Goal: Complete application form: Complete application form

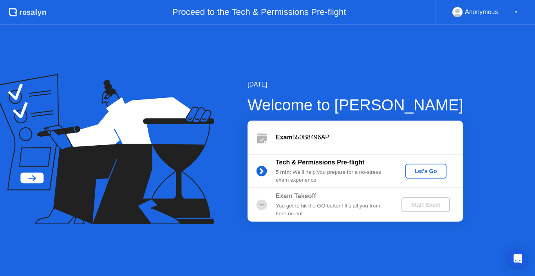
click at [420, 172] on div "Let's Go" at bounding box center [425, 171] width 35 height 6
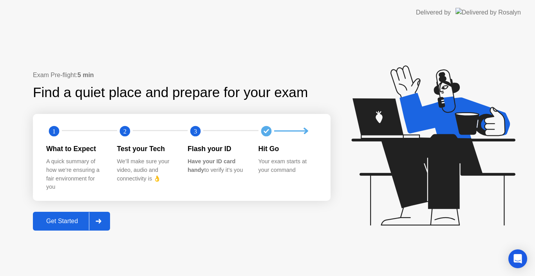
click at [50, 216] on button "Get Started" at bounding box center [71, 221] width 77 height 19
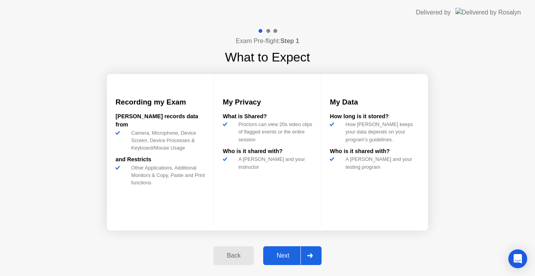
click at [289, 254] on div "Next" at bounding box center [282, 255] width 35 height 7
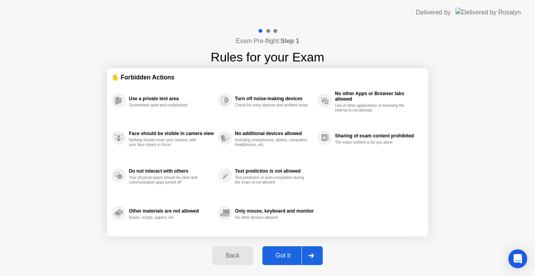
click at [282, 254] on div "Got it" at bounding box center [283, 255] width 37 height 7
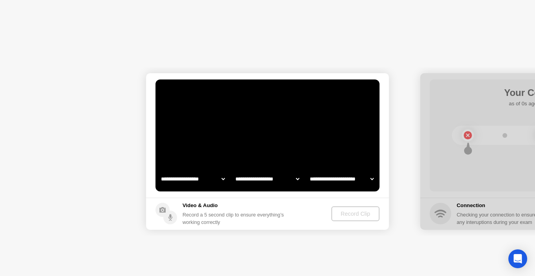
select select "**********"
select select "*******"
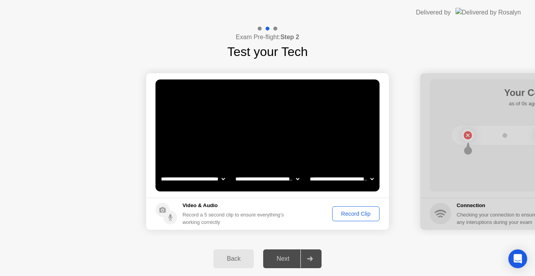
click at [357, 211] on div "Record Clip" at bounding box center [356, 214] width 42 height 6
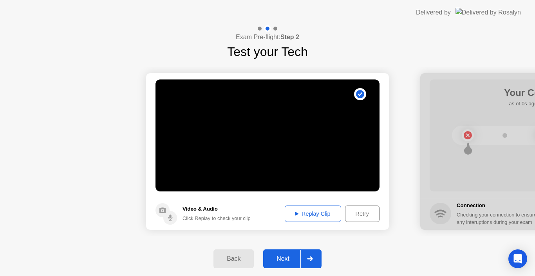
click at [298, 211] on div "Replay Clip" at bounding box center [312, 214] width 51 height 6
click at [276, 260] on div "Next" at bounding box center [282, 258] width 35 height 7
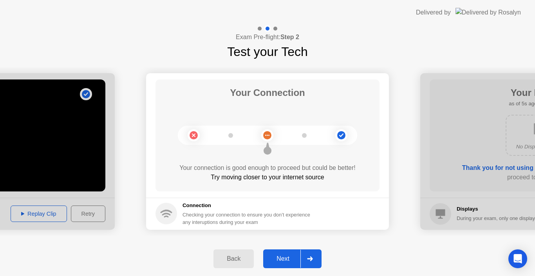
click at [302, 178] on div "Try moving closer to your internet source" at bounding box center [267, 177] width 224 height 9
click at [267, 144] on icon at bounding box center [267, 146] width 4 height 7
click at [290, 261] on div "Next" at bounding box center [282, 258] width 35 height 7
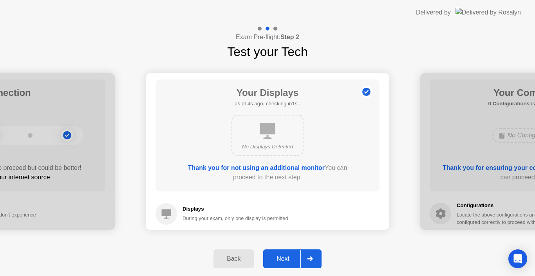
click at [285, 259] on div "Next" at bounding box center [282, 258] width 35 height 7
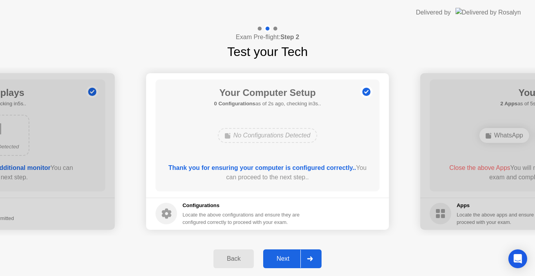
click at [277, 255] on div "Next" at bounding box center [282, 258] width 35 height 7
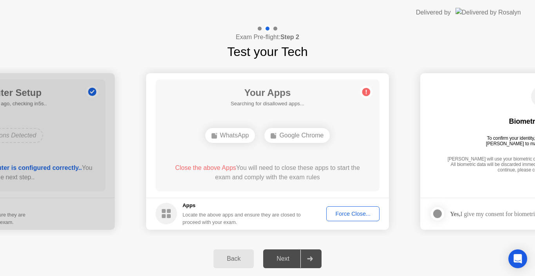
click at [345, 216] on div "Force Close..." at bounding box center [353, 214] width 48 height 6
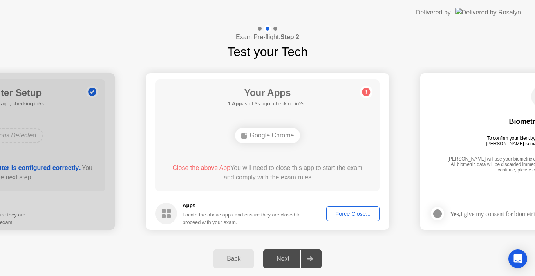
click at [347, 213] on div "Force Close..." at bounding box center [353, 214] width 48 height 6
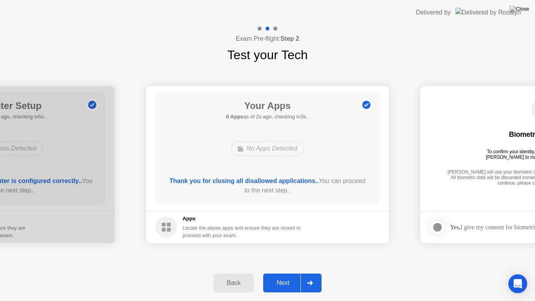
click at [294, 276] on div "Next" at bounding box center [282, 282] width 35 height 7
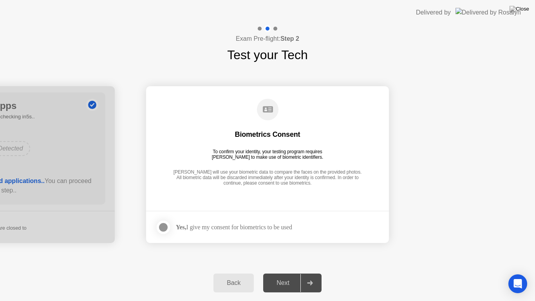
click at [165, 225] on div at bounding box center [163, 226] width 9 height 9
click at [295, 276] on div "Next" at bounding box center [282, 282] width 35 height 7
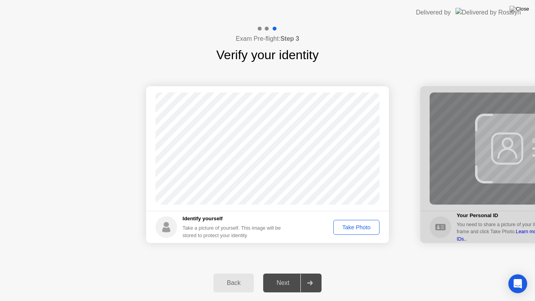
click at [357, 224] on div "Take Photo" at bounding box center [356, 227] width 41 height 6
click at [363, 226] on div "Retake" at bounding box center [361, 227] width 31 height 6
click at [351, 230] on div "Take Photo" at bounding box center [356, 227] width 41 height 6
click at [283, 276] on div "Next" at bounding box center [282, 282] width 35 height 7
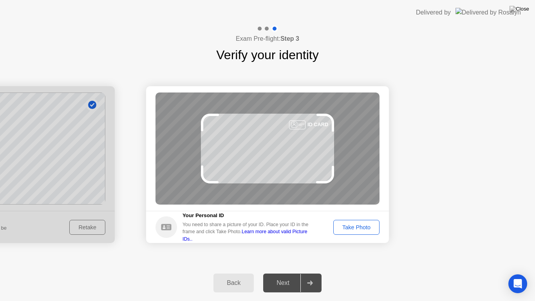
click at [357, 230] on div "Take Photo" at bounding box center [356, 227] width 41 height 6
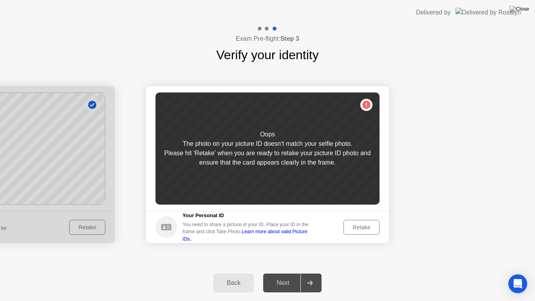
click at [349, 230] on div "Retake" at bounding box center [361, 227] width 31 height 6
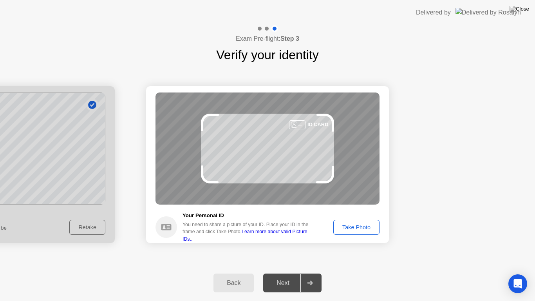
click at [251, 276] on div "Back" at bounding box center [234, 282] width 36 height 7
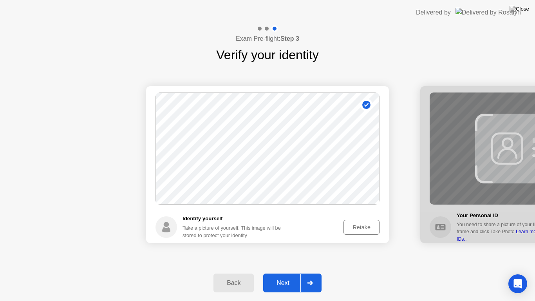
click at [368, 230] on div "Retake" at bounding box center [361, 227] width 31 height 6
click at [365, 224] on div "Take Photo" at bounding box center [356, 227] width 41 height 6
click at [356, 224] on div "Retake" at bounding box center [361, 227] width 31 height 6
click at [356, 227] on div "Take Photo" at bounding box center [356, 227] width 41 height 6
click at [292, 276] on button "Next" at bounding box center [292, 282] width 58 height 19
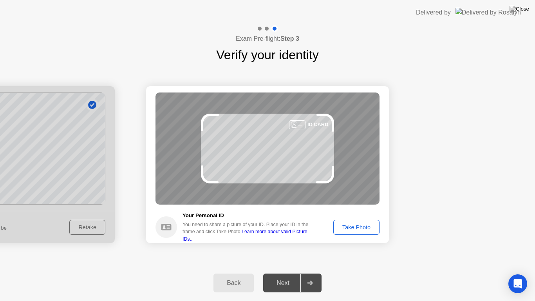
click at [350, 230] on div "Take Photo" at bounding box center [356, 227] width 41 height 6
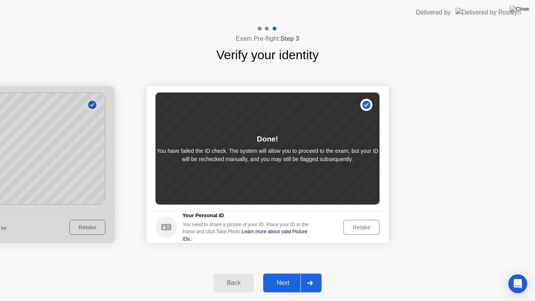
click at [350, 230] on div "Retake" at bounding box center [361, 227] width 31 height 6
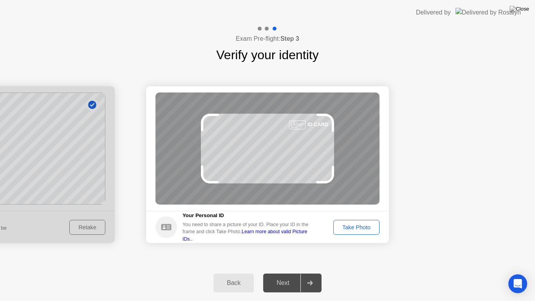
click at [235, 276] on div "Back" at bounding box center [234, 282] width 36 height 7
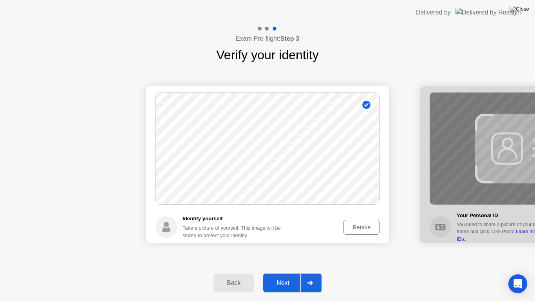
click at [354, 225] on div "Retake" at bounding box center [361, 227] width 31 height 6
click at [366, 227] on div "Take Photo" at bounding box center [356, 227] width 41 height 6
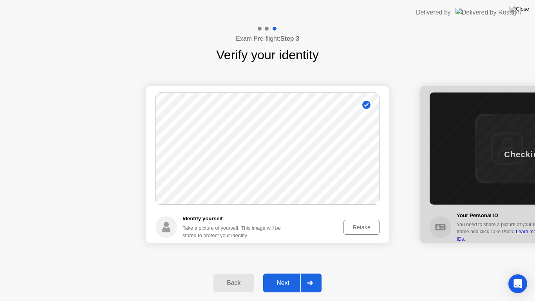
click at [278, 276] on div "Next" at bounding box center [282, 282] width 35 height 7
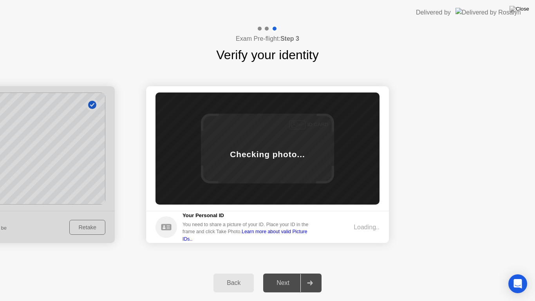
click at [368, 222] on div "Loading.." at bounding box center [366, 226] width 26 height 9
click at [268, 28] on div at bounding box center [267, 29] width 4 height 4
click at [225, 276] on div "Back" at bounding box center [234, 282] width 36 height 7
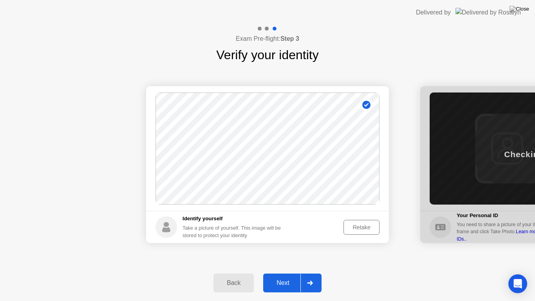
click at [292, 276] on button "Next" at bounding box center [292, 282] width 58 height 19
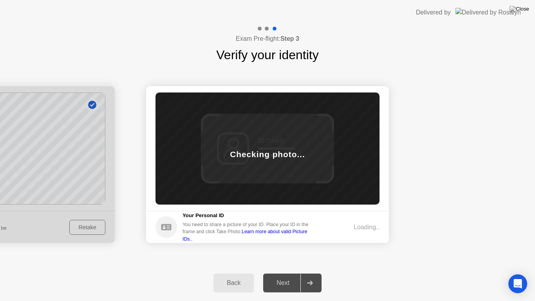
click at [242, 276] on div "Back" at bounding box center [234, 282] width 36 height 7
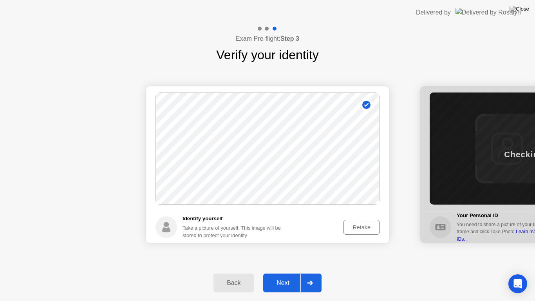
click at [281, 276] on div "Next" at bounding box center [282, 282] width 35 height 7
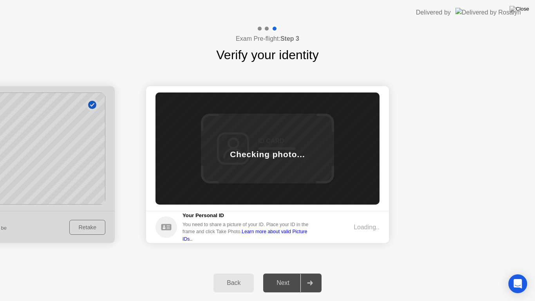
click at [355, 223] on div "Loading.." at bounding box center [366, 226] width 26 height 9
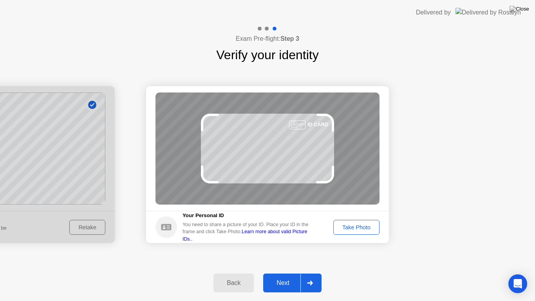
click at [370, 232] on button "Take Photo" at bounding box center [356, 227] width 46 height 15
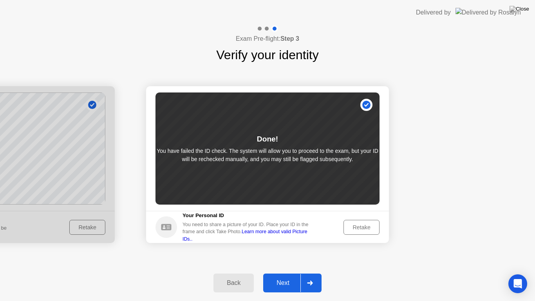
click at [286, 276] on div "Next" at bounding box center [282, 282] width 35 height 7
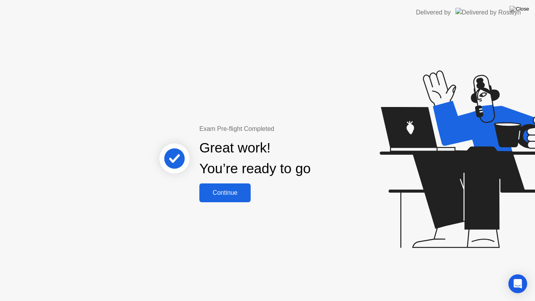
click at [223, 189] on div "Continue" at bounding box center [225, 192] width 47 height 7
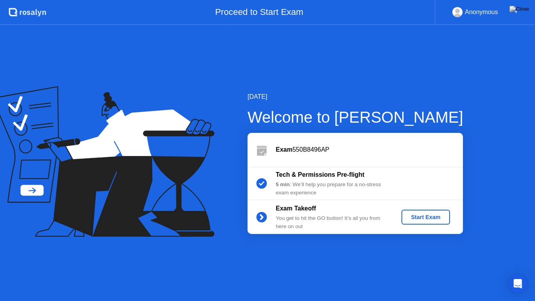
click at [422, 216] on div "Start Exam" at bounding box center [425, 217] width 42 height 6
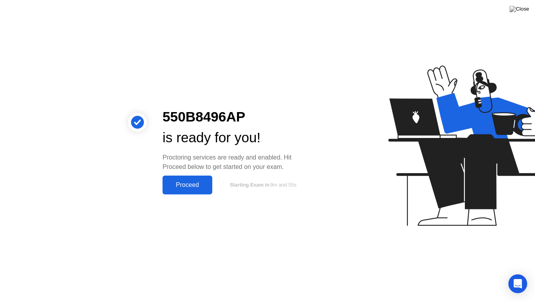
click at [209, 186] on div "Proceed" at bounding box center [187, 184] width 45 height 7
